Goal: Task Accomplishment & Management: Manage account settings

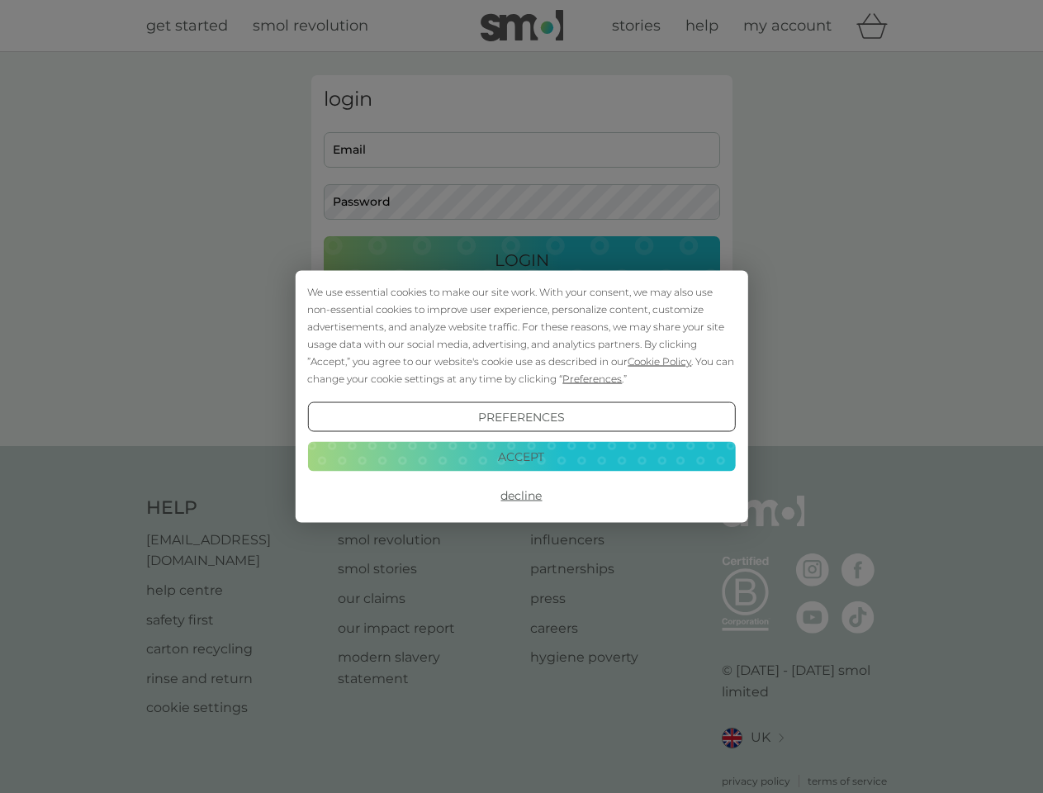
click at [660, 361] on span "Cookie Policy" at bounding box center [660, 361] width 64 height 12
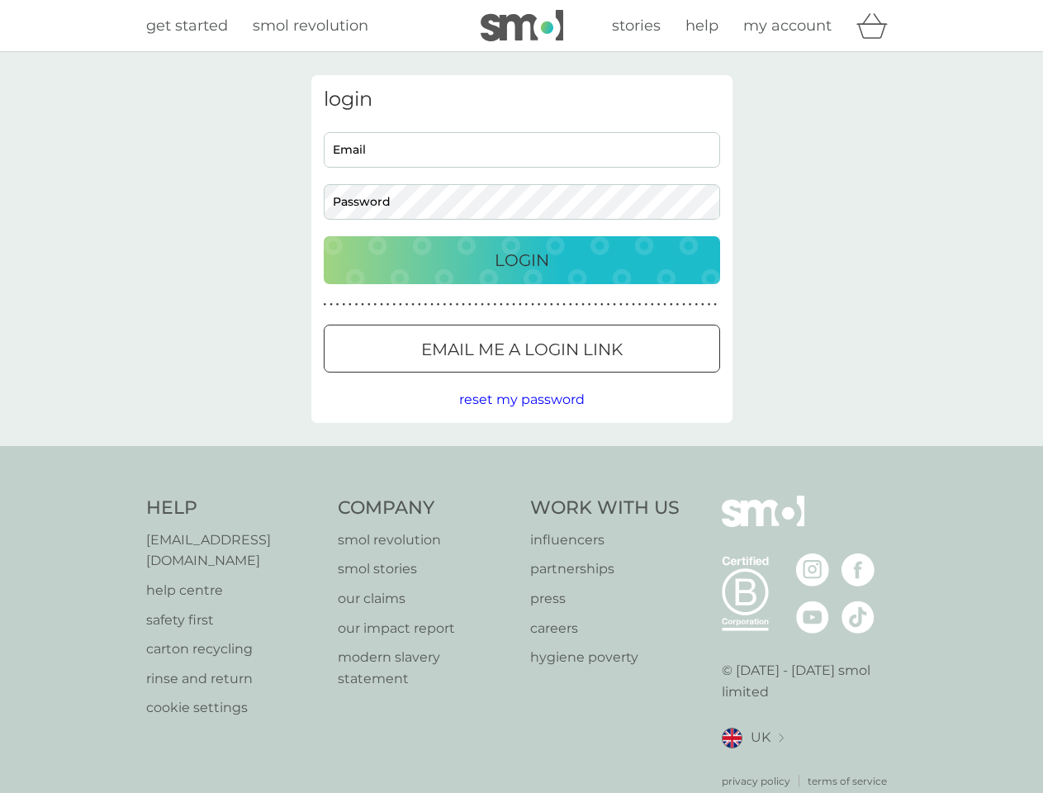
click at [591, 378] on div "login Email Password Login ● ● ● ● ● ● ● ● ● ● ● ● ● ● ● ● ● ● ● ● ● ● ● ● ● ● …" at bounding box center [521, 249] width 421 height 348
click at [521, 417] on div "login Email Password Login ● ● ● ● ● ● ● ● ● ● ● ● ● ● ● ● ● ● ● ● ● ● ● ● ● ● …" at bounding box center [521, 249] width 421 height 348
click at [521, 496] on div "Help [EMAIL_ADDRESS][DOMAIN_NAME] help centre safety first carton recycling rin…" at bounding box center [522, 642] width 752 height 293
click at [521, 456] on div "Help [EMAIL_ADDRESS][DOMAIN_NAME] help centre safety first carton recycling rin…" at bounding box center [521, 642] width 1043 height 392
